Goal: Information Seeking & Learning: Learn about a topic

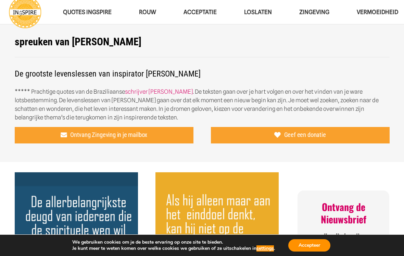
click at [321, 13] on span "Zingeving" at bounding box center [315, 12] width 30 height 7
click at [201, 12] on span "Acceptatie" at bounding box center [200, 12] width 33 height 7
click at [260, 10] on span "Loslaten" at bounding box center [258, 12] width 28 height 7
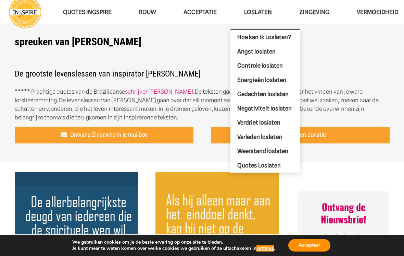
click at [205, 14] on span "Acceptatie" at bounding box center [200, 12] width 33 height 7
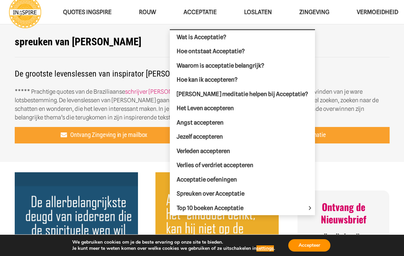
click at [216, 123] on span "Angst accepteren" at bounding box center [200, 122] width 47 height 7
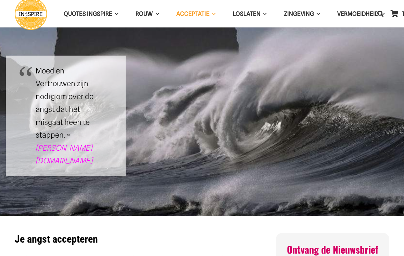
click at [99, 12] on span "QUOTES INGSPIRE" at bounding box center [88, 13] width 49 height 7
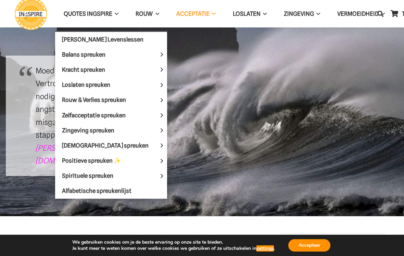
click at [97, 131] on span "Zingeving spreuken" at bounding box center [94, 129] width 64 height 7
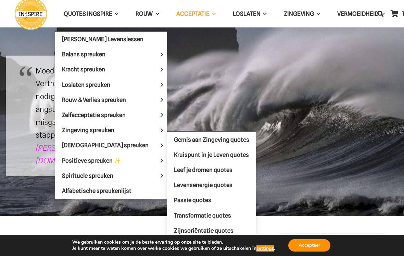
click at [183, 140] on span "Gemis aan Zingeving quotes" at bounding box center [211, 139] width 75 height 7
click at [207, 137] on span "Gemis aan Zingeving quotes" at bounding box center [211, 139] width 75 height 7
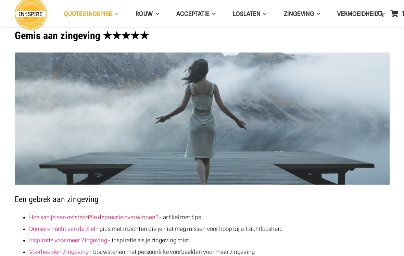
click at [191, 141] on img at bounding box center [202, 118] width 375 height 132
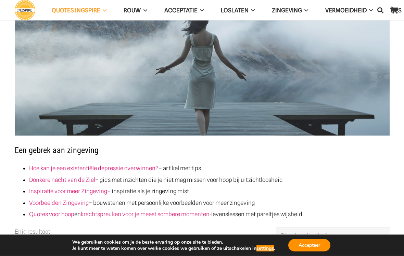
scroll to position [36, 0]
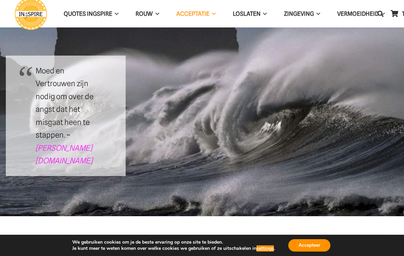
click at [99, 16] on span "QUOTES INGSPIRE" at bounding box center [88, 13] width 49 height 7
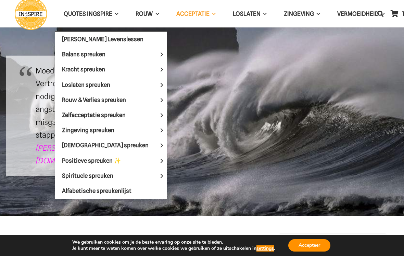
click at [99, 144] on span "[DEMOGRAPHIC_DATA] spreuken" at bounding box center [111, 145] width 98 height 7
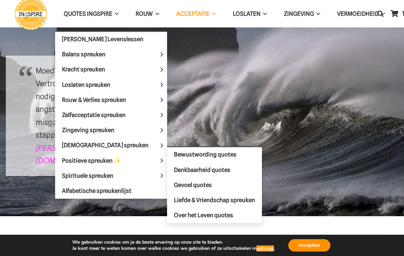
click at [196, 152] on span "Bewustwording quotes" at bounding box center [205, 154] width 63 height 7
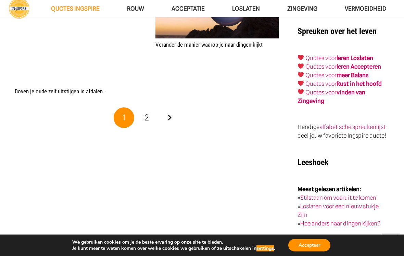
scroll to position [1129, 0]
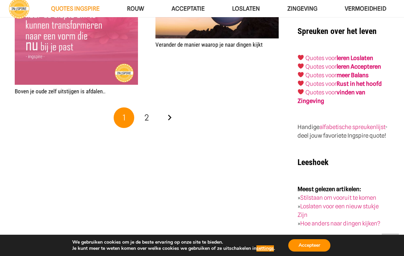
click at [149, 122] on link "2" at bounding box center [147, 117] width 21 height 21
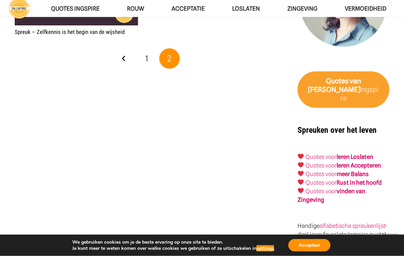
scroll to position [1030, 0]
click at [351, 187] on strong "vinden van Zingeving" at bounding box center [332, 194] width 68 height 15
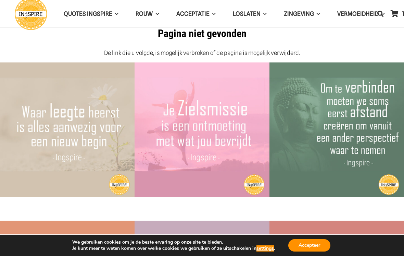
click at [312, 12] on span "Zingeving" at bounding box center [299, 13] width 30 height 7
click at [92, 44] on div "Pagina niet gevonden De link die u volgde, is mogelijk verbroken of de pagina i…" at bounding box center [202, 42] width 375 height 30
click at [89, 16] on span "QUOTES INGSPIRE" at bounding box center [88, 13] width 49 height 7
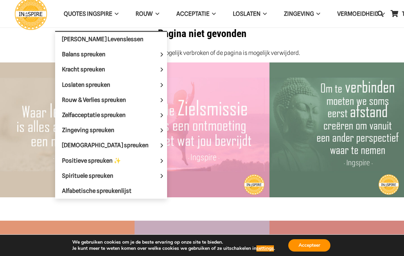
click at [99, 128] on span "Zingeving spreuken" at bounding box center [94, 129] width 64 height 7
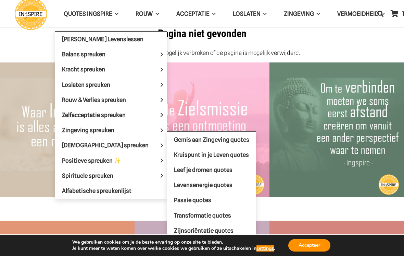
click at [188, 171] on link "Leef je dromen quotes" at bounding box center [211, 169] width 89 height 15
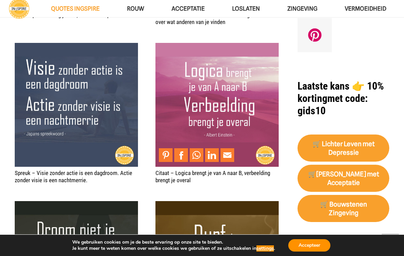
scroll to position [592, 0]
